Goal: Task Accomplishment & Management: Use online tool/utility

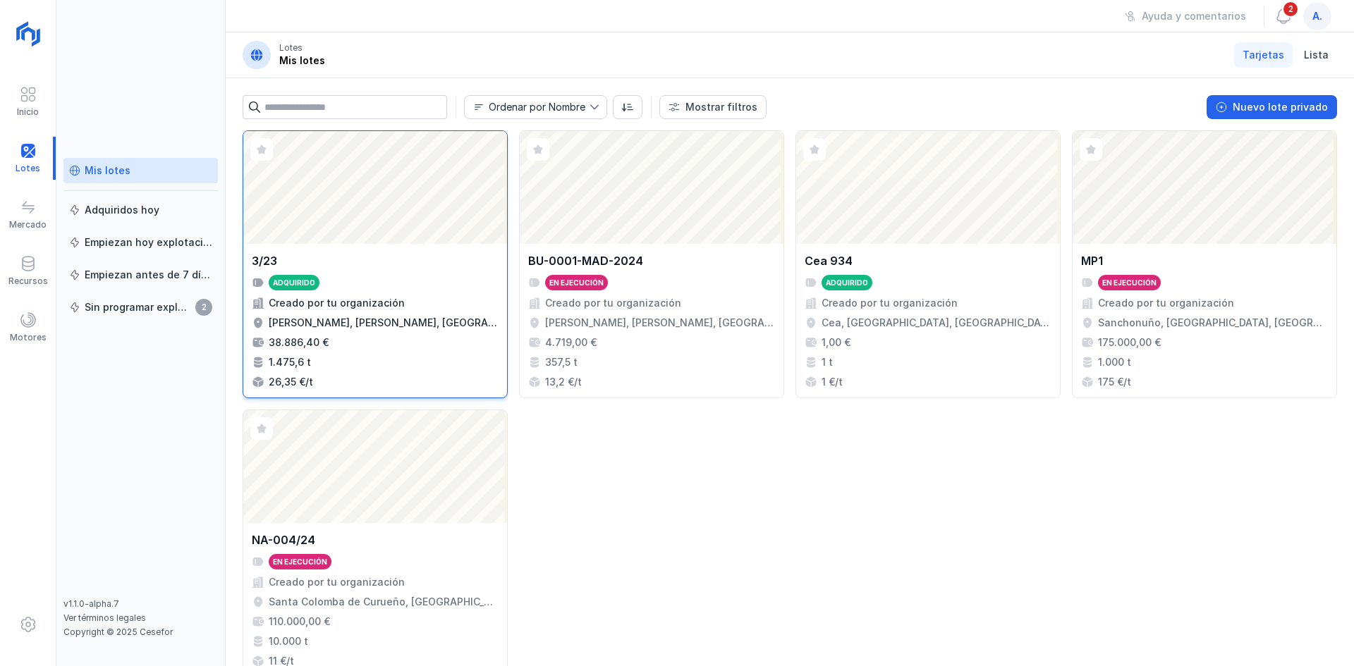
click at [403, 271] on div "3/23 Adquirido Creado por tu organización [PERSON_NAME], [PERSON_NAME], [GEOGRA…" at bounding box center [375, 320] width 247 height 137
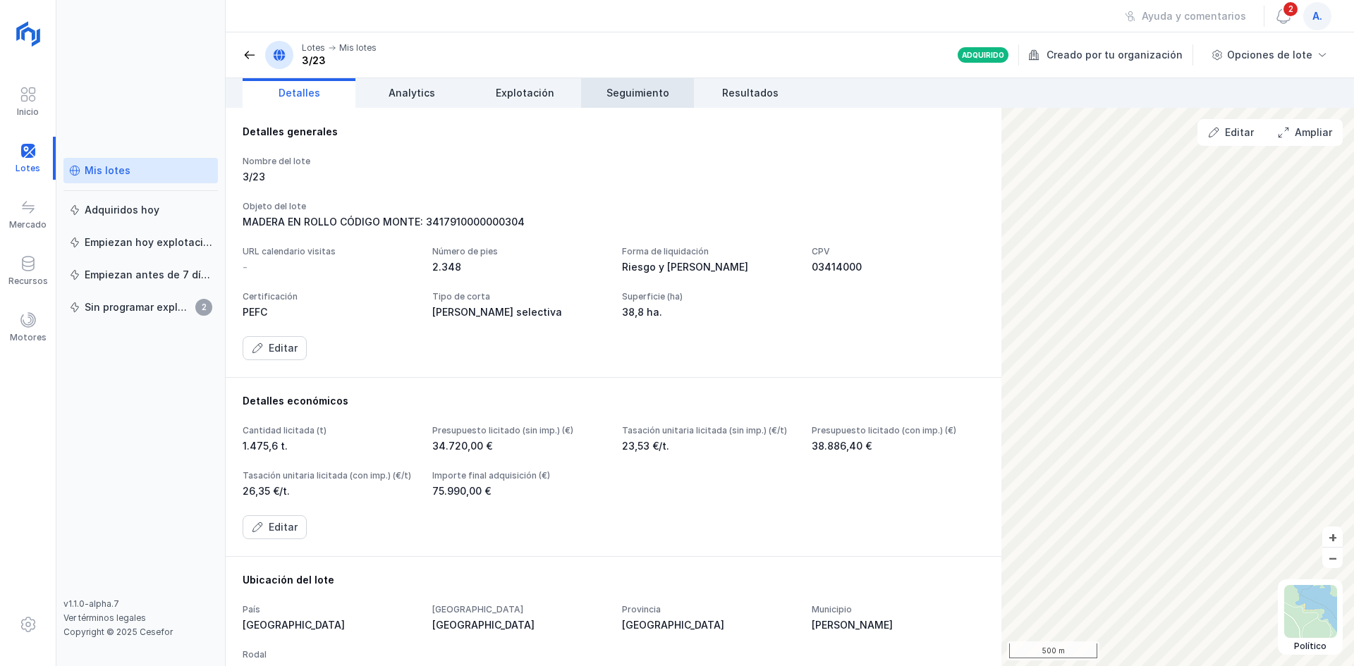
click at [656, 102] on link "Seguimiento" at bounding box center [637, 93] width 113 height 30
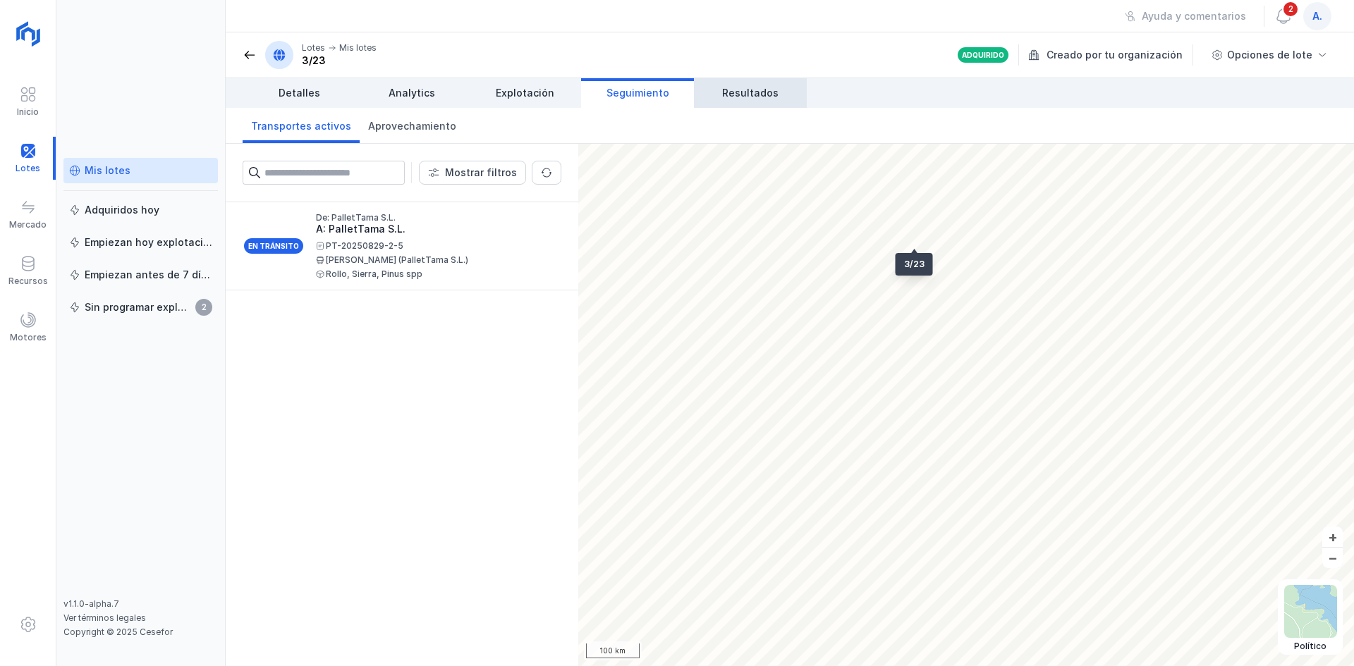
click at [738, 90] on span "Resultados" at bounding box center [750, 93] width 56 height 14
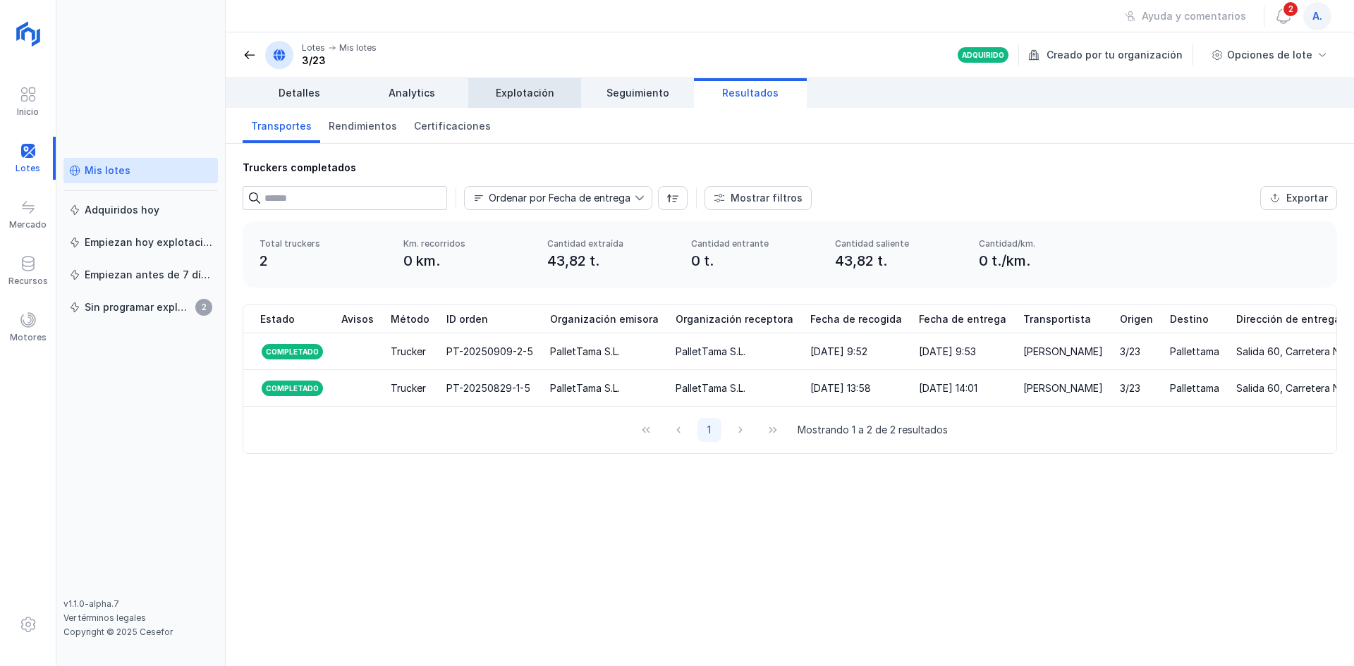
click at [523, 95] on span "Explotación" at bounding box center [525, 93] width 59 height 14
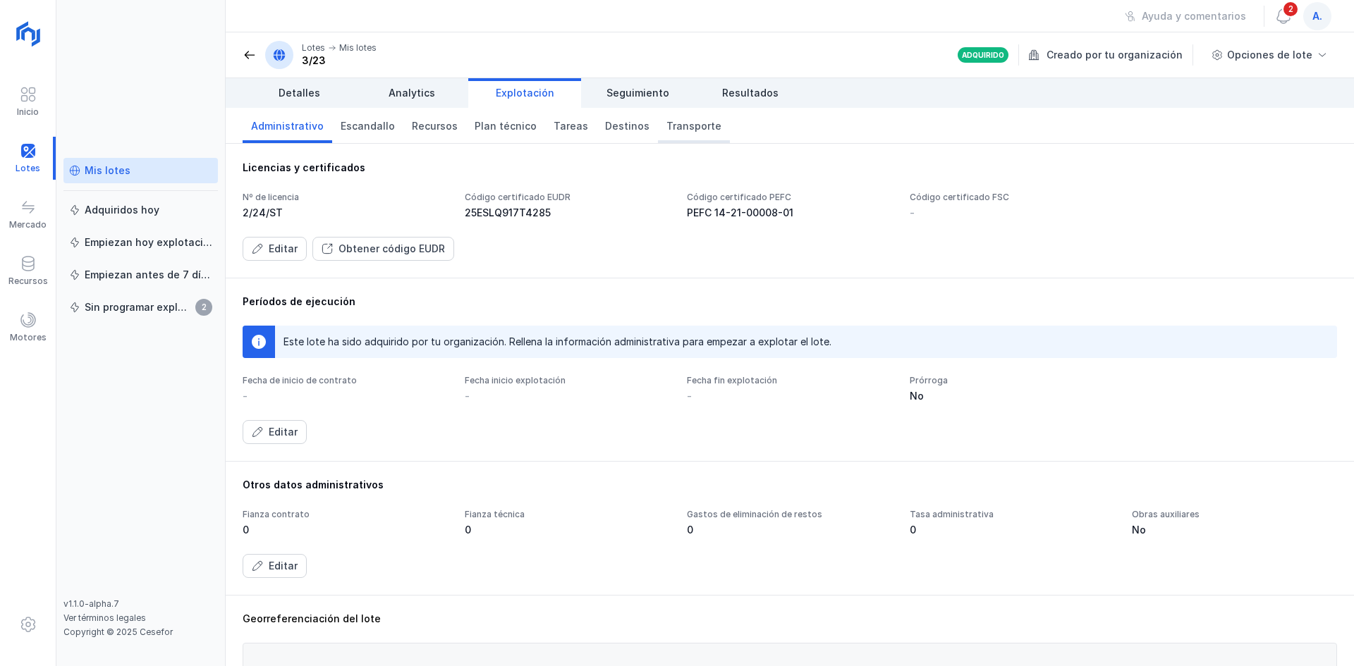
click at [680, 123] on span "Transporte" at bounding box center [693, 126] width 55 height 14
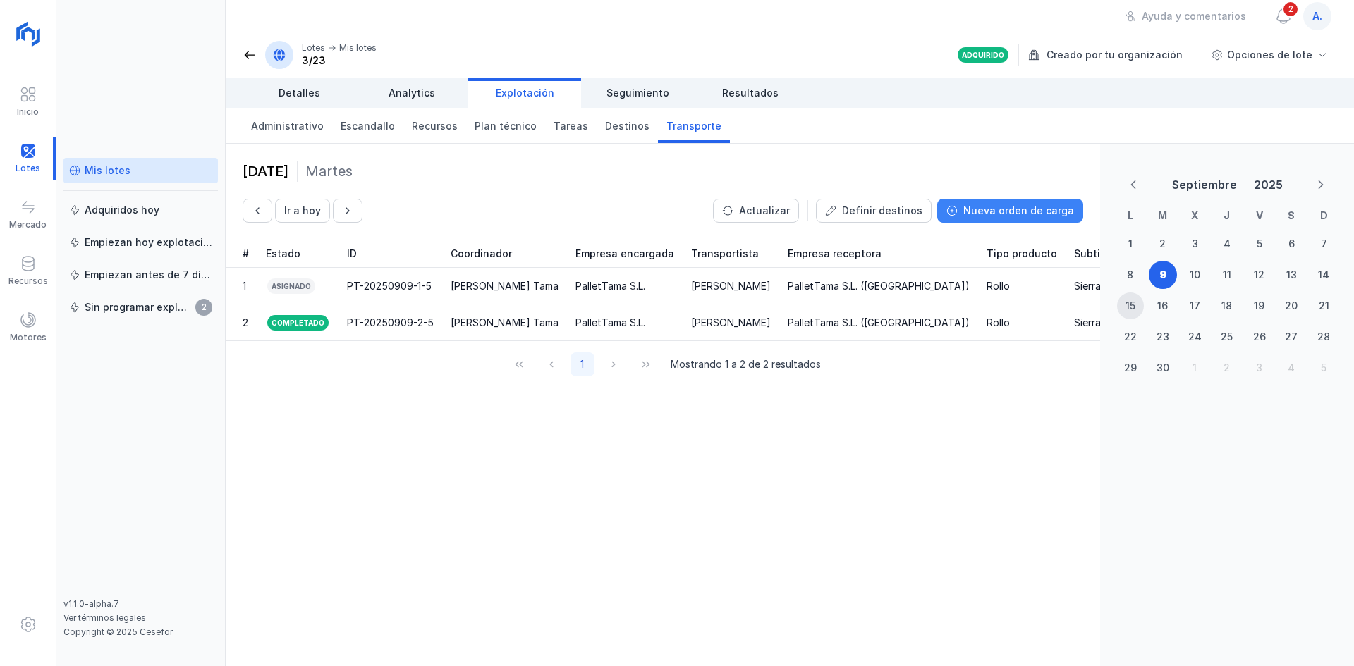
click at [1048, 209] on div "Nueva orden de carga" at bounding box center [1018, 211] width 111 height 14
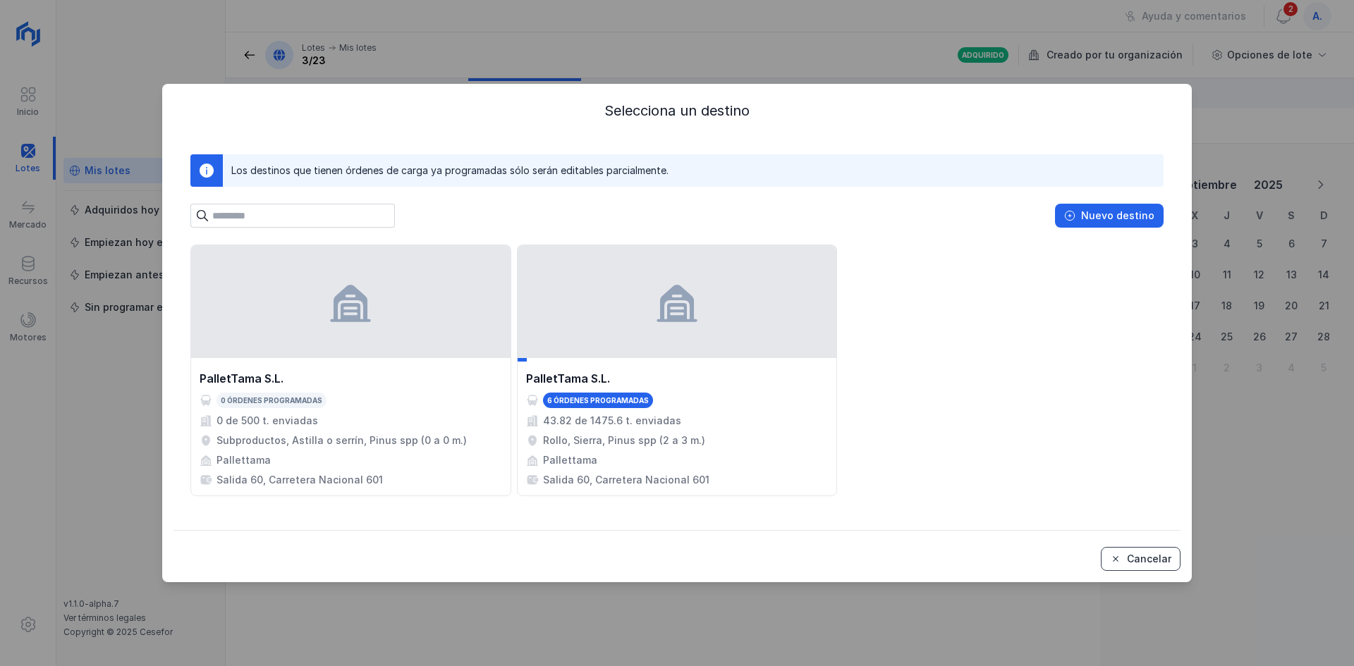
click at [1154, 564] on div "Cancelar" at bounding box center [1149, 559] width 44 height 14
